Goal: Task Accomplishment & Management: Manage account settings

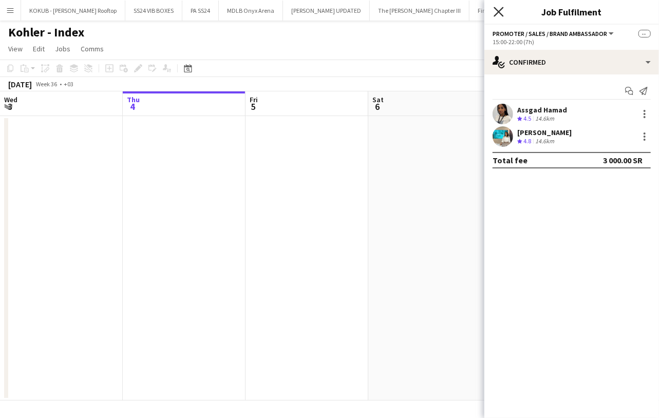
scroll to position [0, 371]
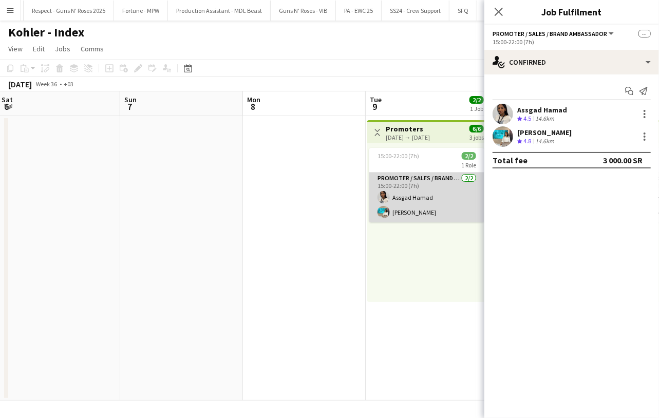
click at [422, 191] on app-card-role "Promoter / Sales / Brand Ambassador 2/2 15:00-22:00 (7h) Assgad Hamad Amel Nour…" at bounding box center [426, 198] width 115 height 50
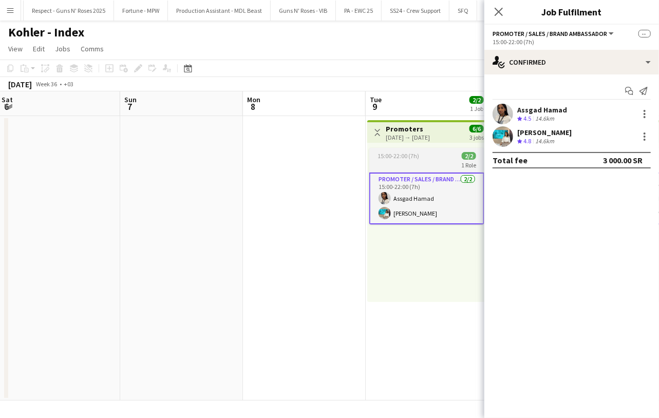
click at [392, 156] on span "15:00-22:00 (7h)" at bounding box center [398, 156] width 42 height 8
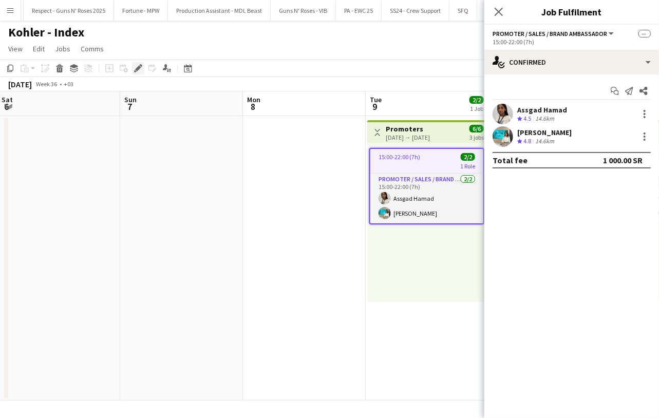
click at [139, 67] on icon at bounding box center [138, 69] width 6 height 6
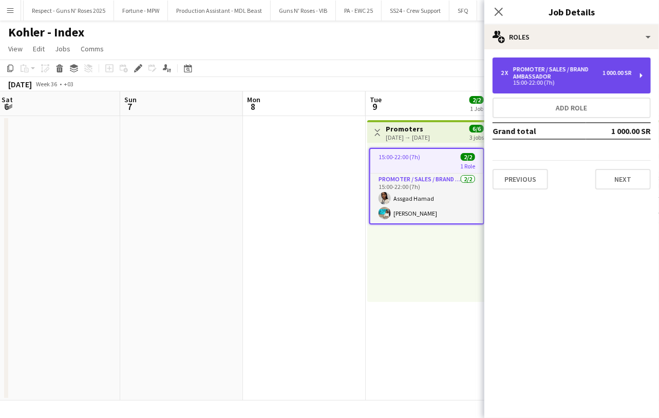
click at [558, 63] on div "2 x Promoter / Sales / Brand Ambassador 1 000.00 SR 15:00-22:00 (7h)" at bounding box center [571, 76] width 158 height 36
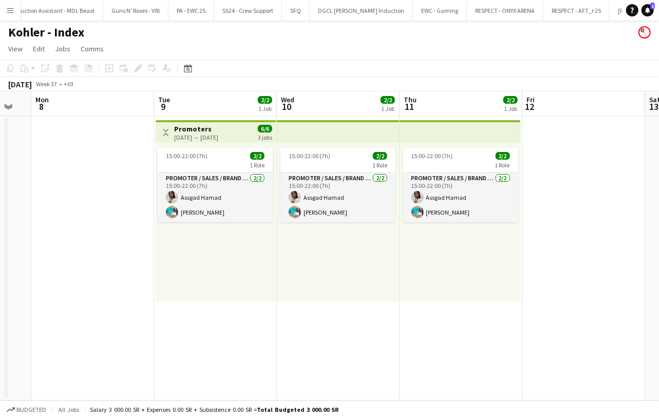
scroll to position [0, 397]
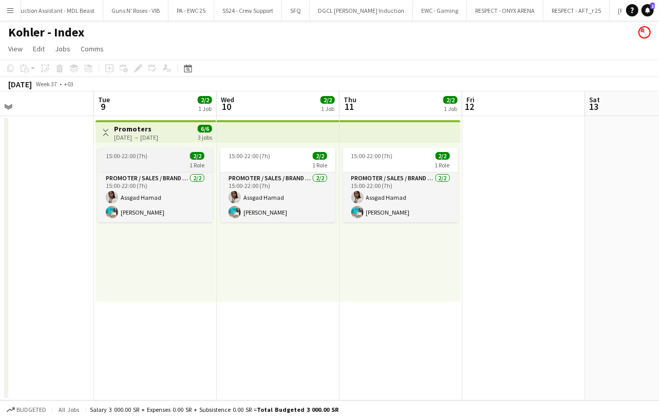
click at [179, 159] on div "15:00-22:00 (7h) 2/2" at bounding box center [155, 156] width 115 height 8
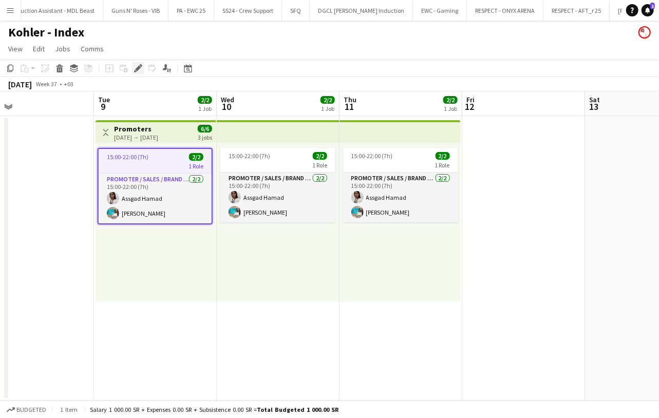
click at [139, 70] on icon "Edit" at bounding box center [138, 68] width 8 height 8
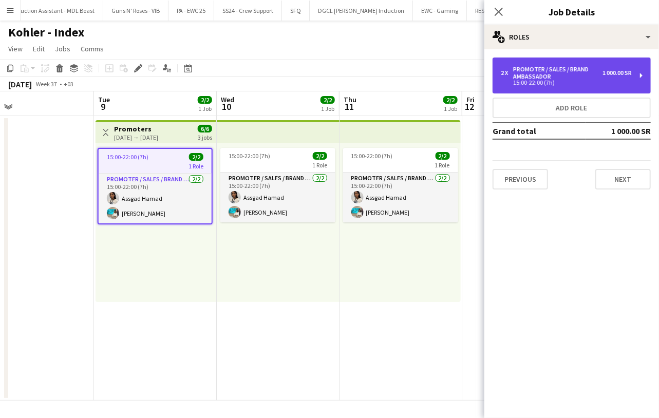
click at [612, 84] on div "15:00-22:00 (7h)" at bounding box center [566, 82] width 131 height 5
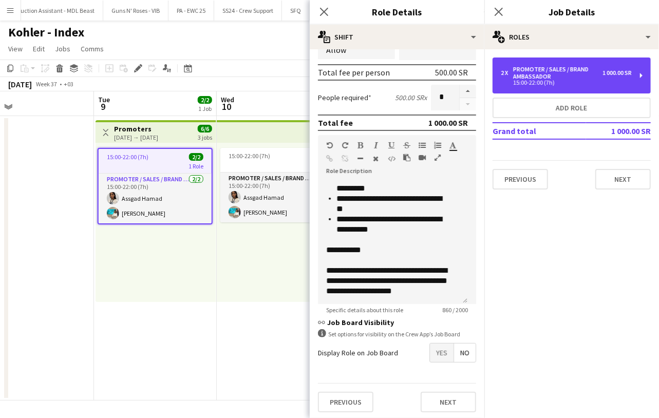
scroll to position [315, 0]
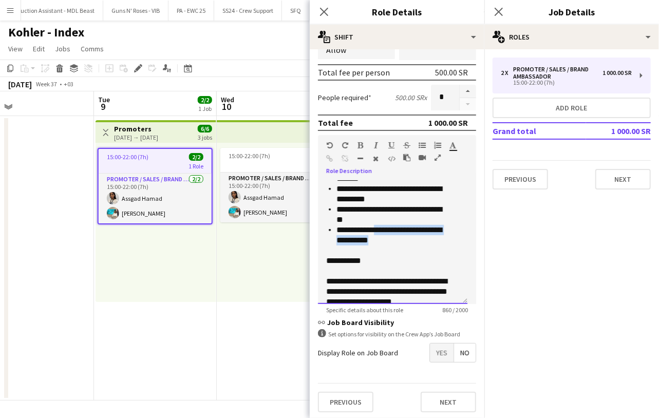
drag, startPoint x: 397, startPoint y: 240, endPoint x: 377, endPoint y: 227, distance: 23.8
click at [377, 227] on li "**********" at bounding box center [393, 235] width 115 height 21
copy li "**********"
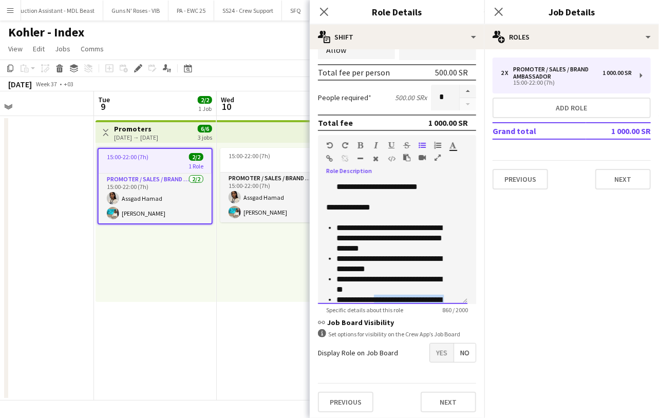
scroll to position [221, 0]
